Goal: Transaction & Acquisition: Purchase product/service

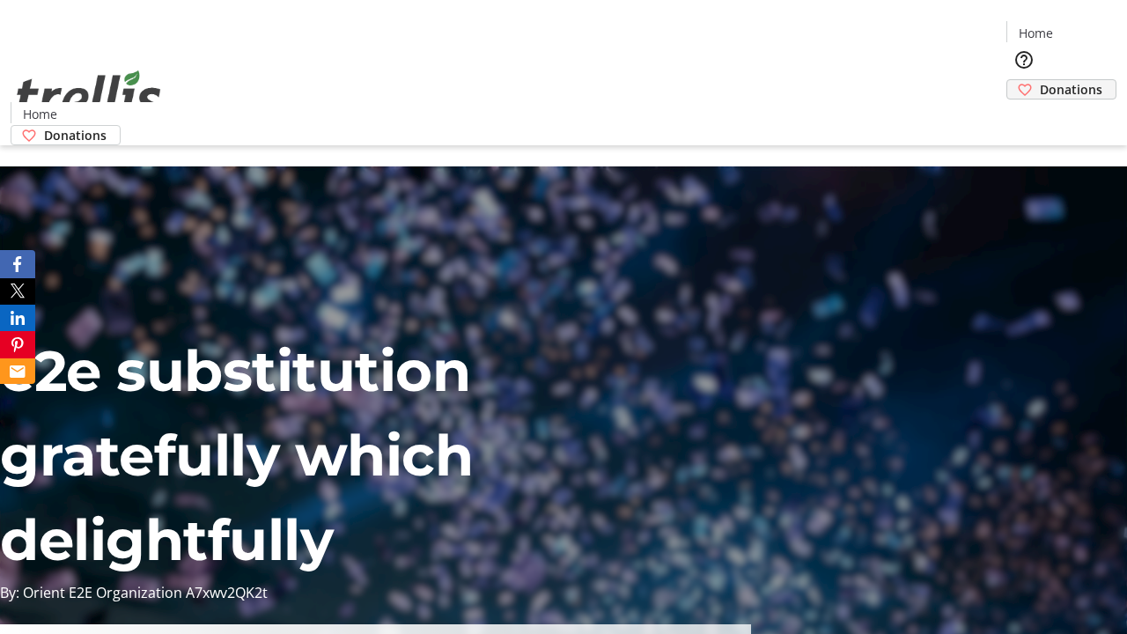
click at [1040, 80] on span "Donations" at bounding box center [1071, 89] width 63 height 18
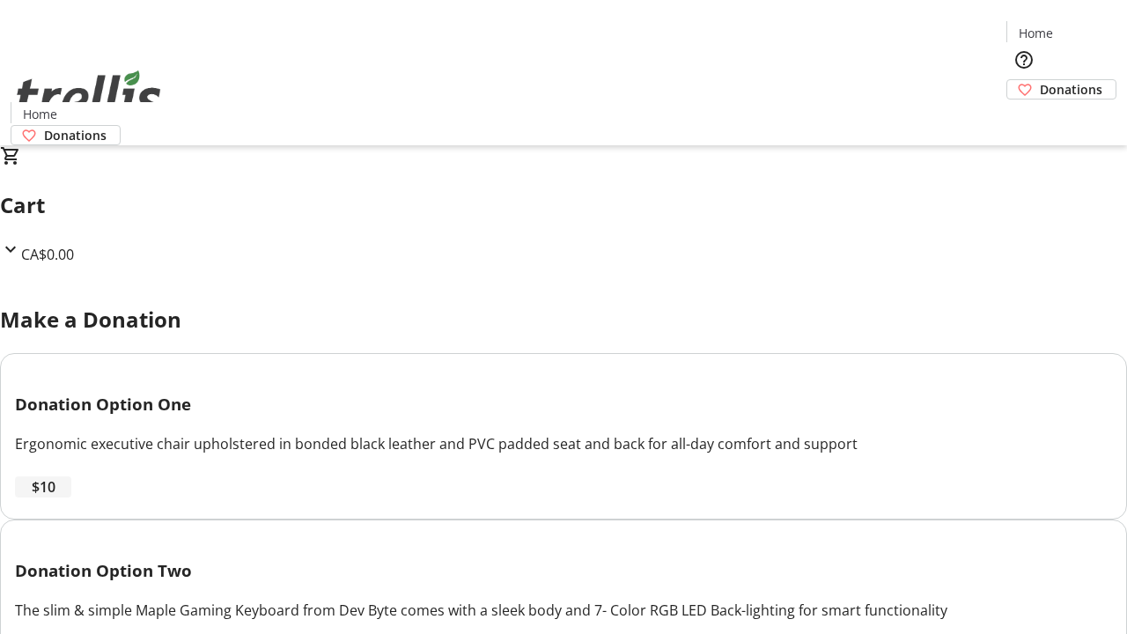
click at [55, 498] on span "$10" at bounding box center [44, 486] width 24 height 21
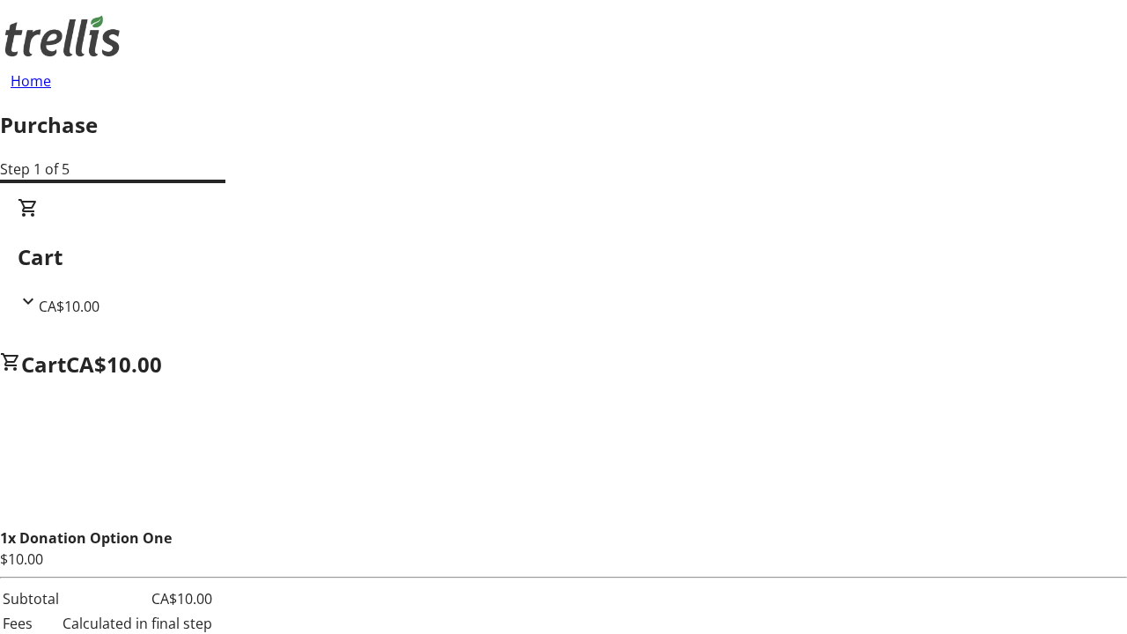
select select "CA"
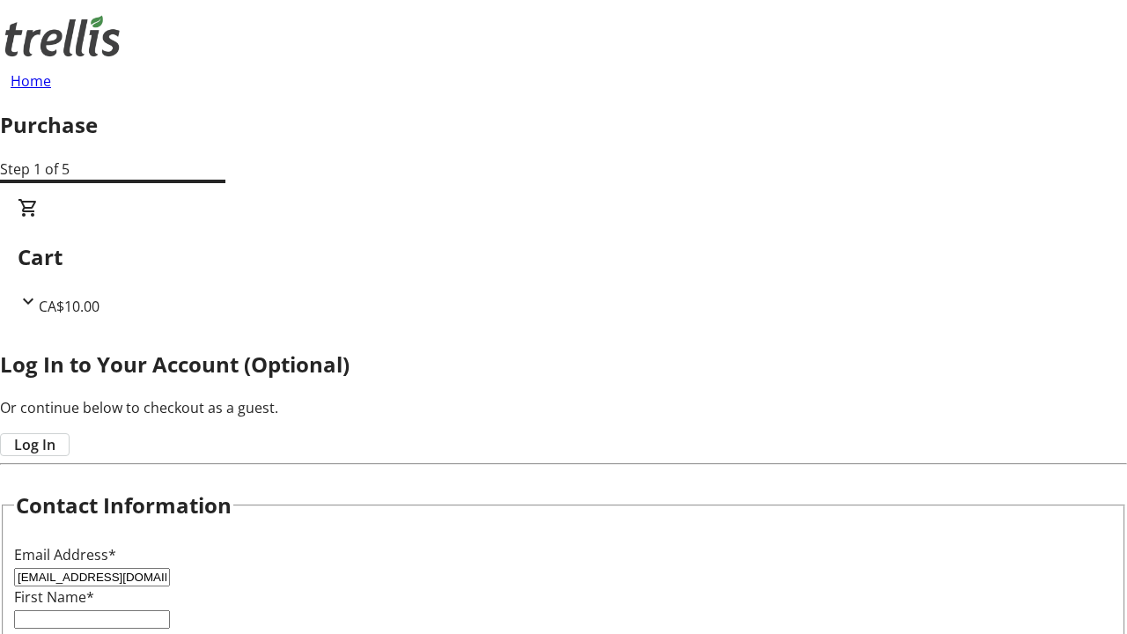
type input "[EMAIL_ADDRESS][DOMAIN_NAME]"
type input "Savanna"
type input "[PERSON_NAME]"
type input "[STREET_ADDRESS][PERSON_NAME]"
type input "Kelowna"
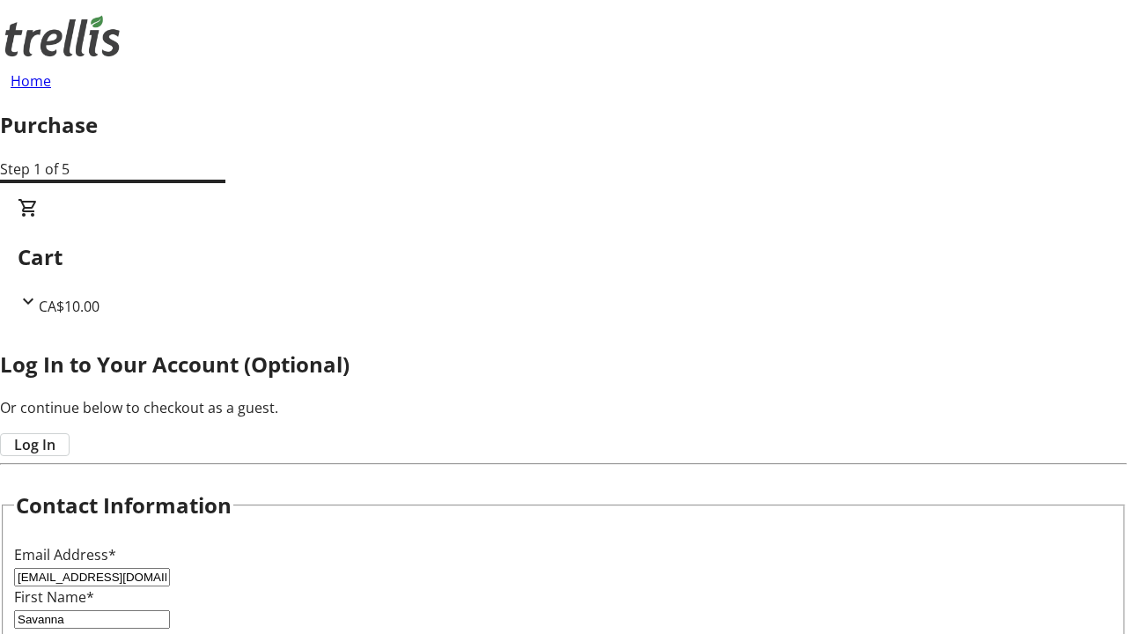
select select "BC"
type input "Kelowna"
type input "V1Y 0C2"
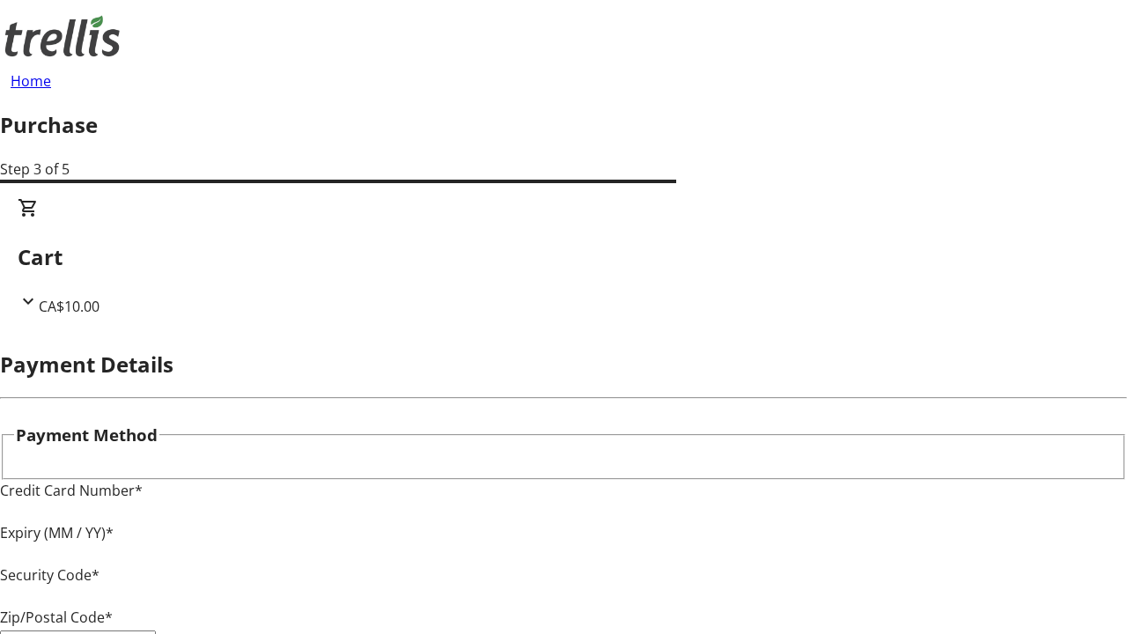
type input "V1Y 0C2"
